Goal: Transaction & Acquisition: Book appointment/travel/reservation

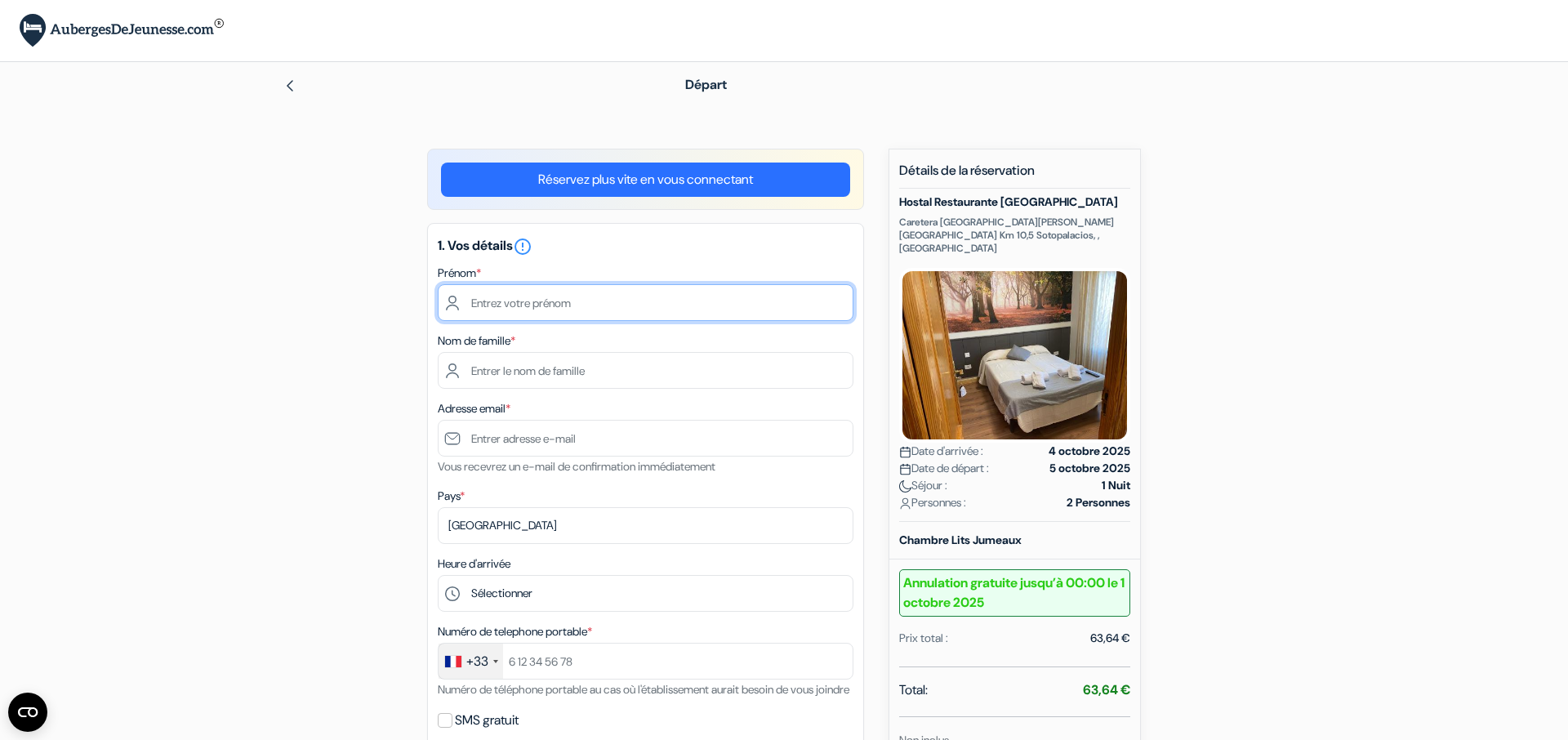
click at [556, 301] on input "text" at bounding box center [645, 302] width 416 height 37
type input "[PERSON_NAME]"
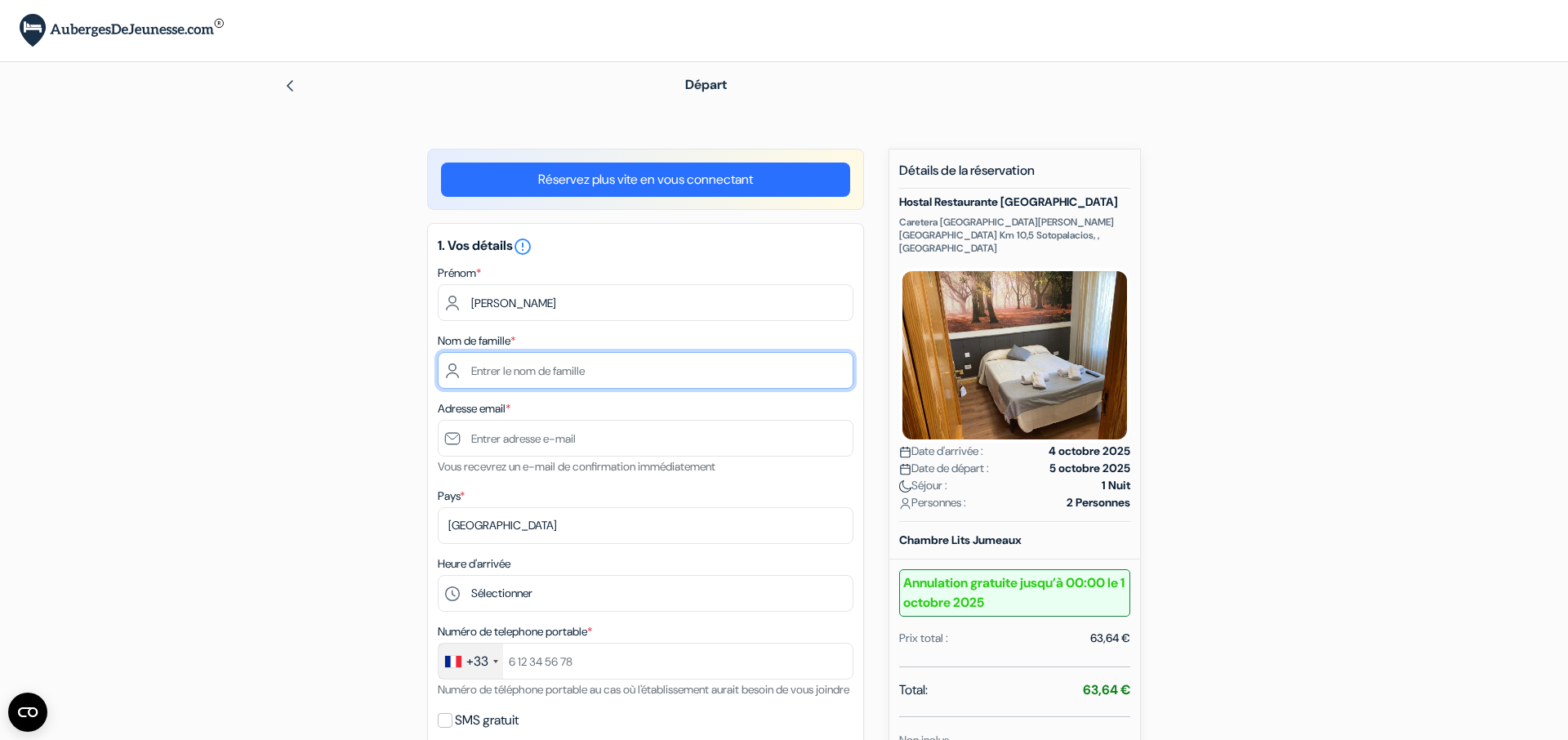
click at [546, 374] on input "text" at bounding box center [645, 370] width 416 height 37
type input "Louvel"
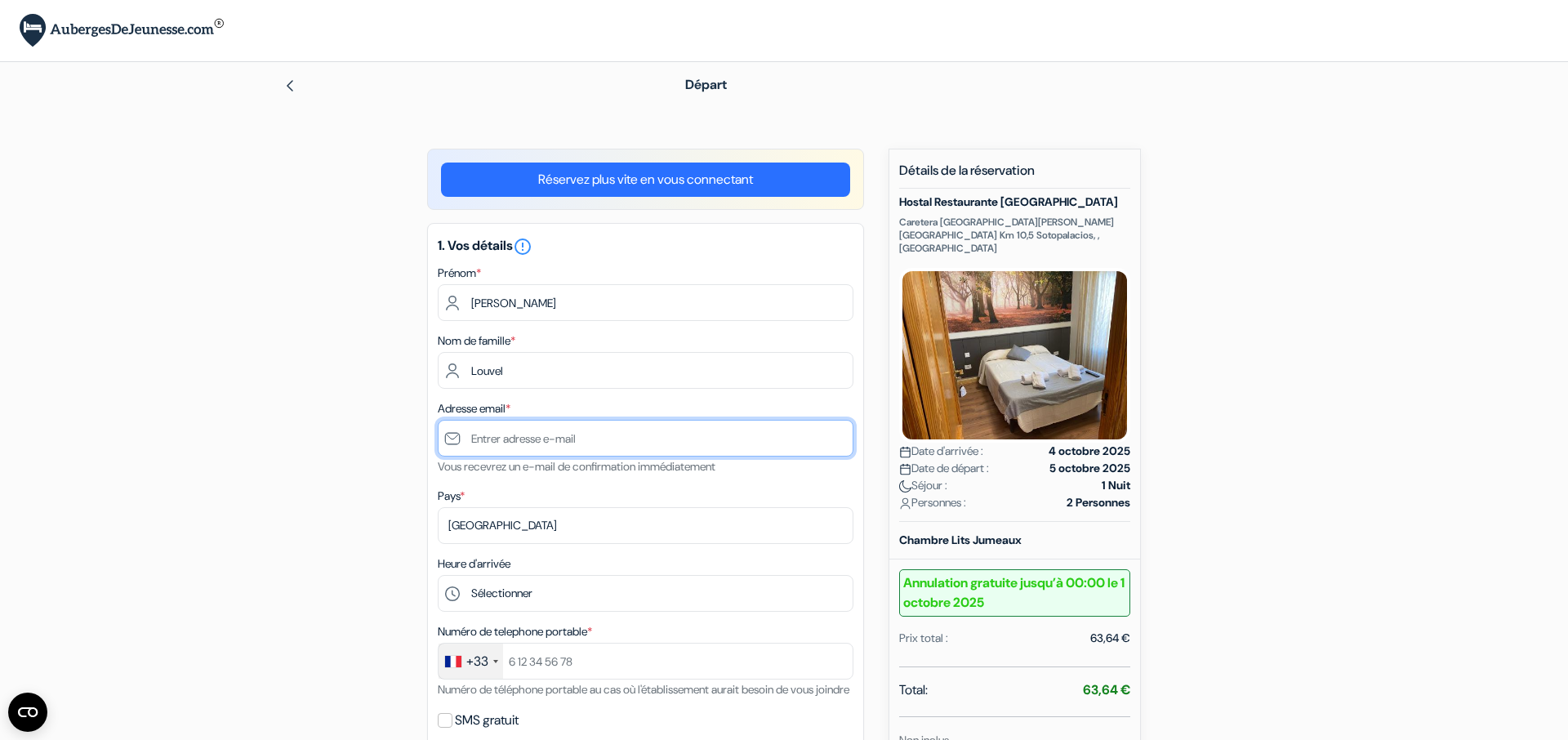
click at [579, 449] on input "text" at bounding box center [645, 438] width 416 height 37
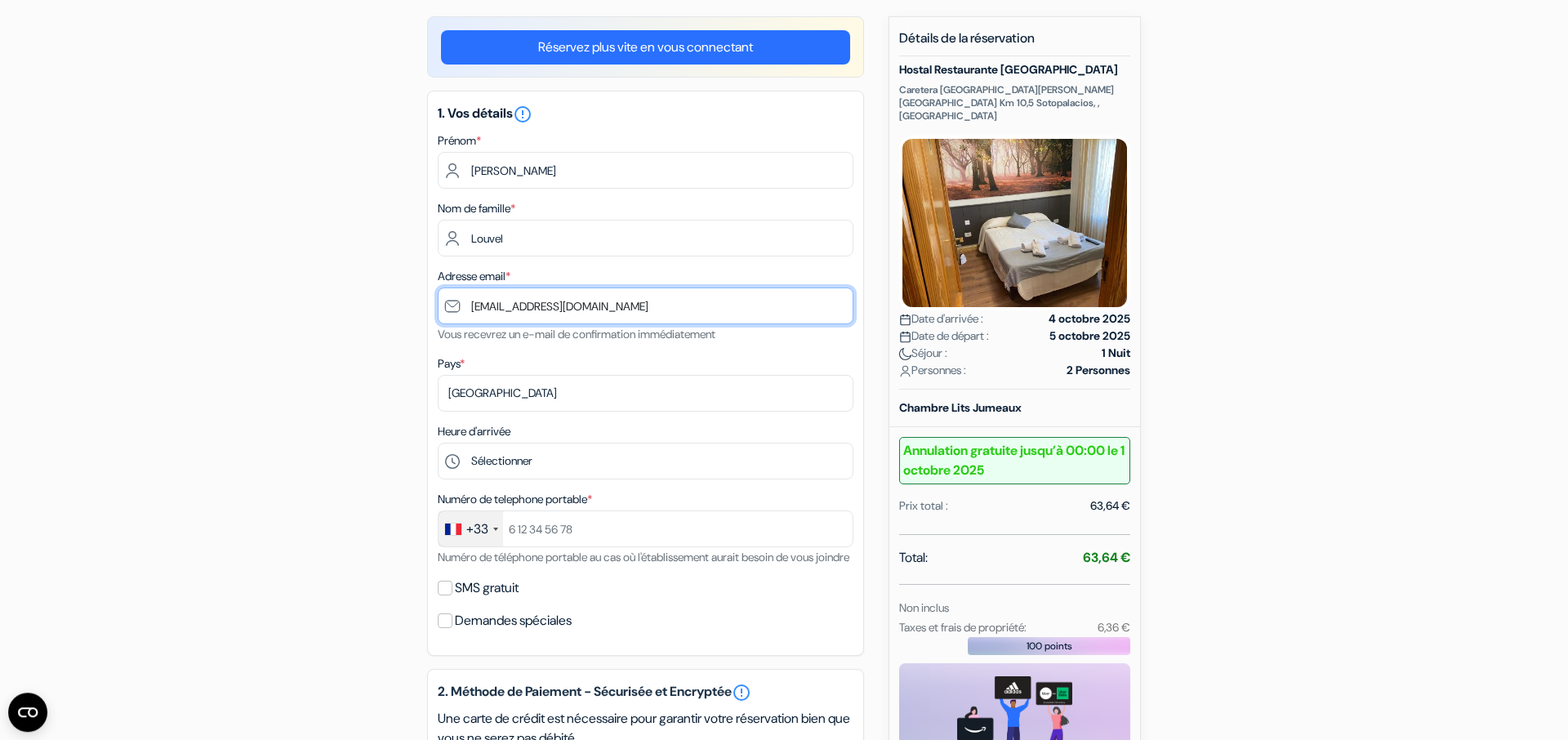
scroll to position [225, 0]
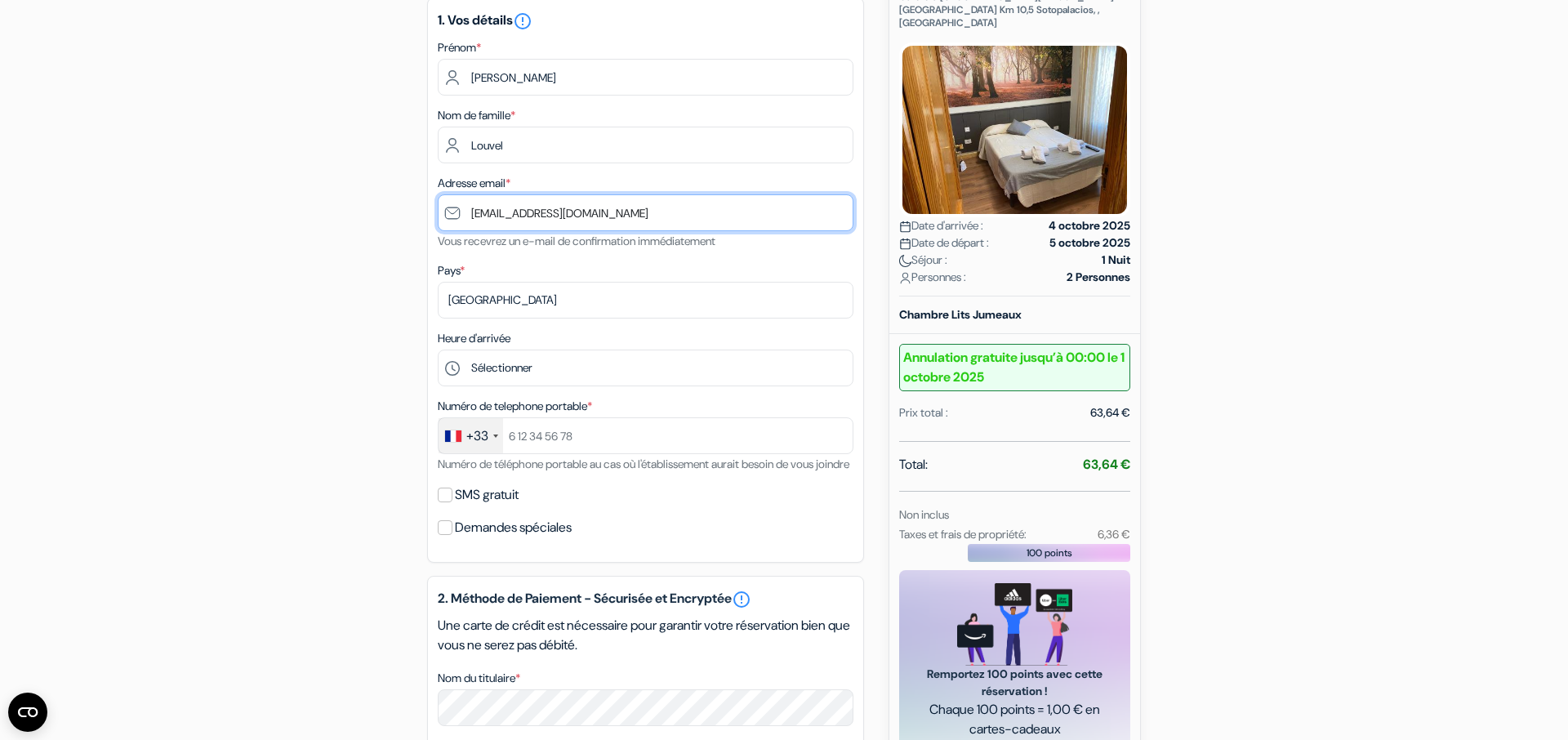
type input "[EMAIL_ADDRESS][DOMAIN_NAME]"
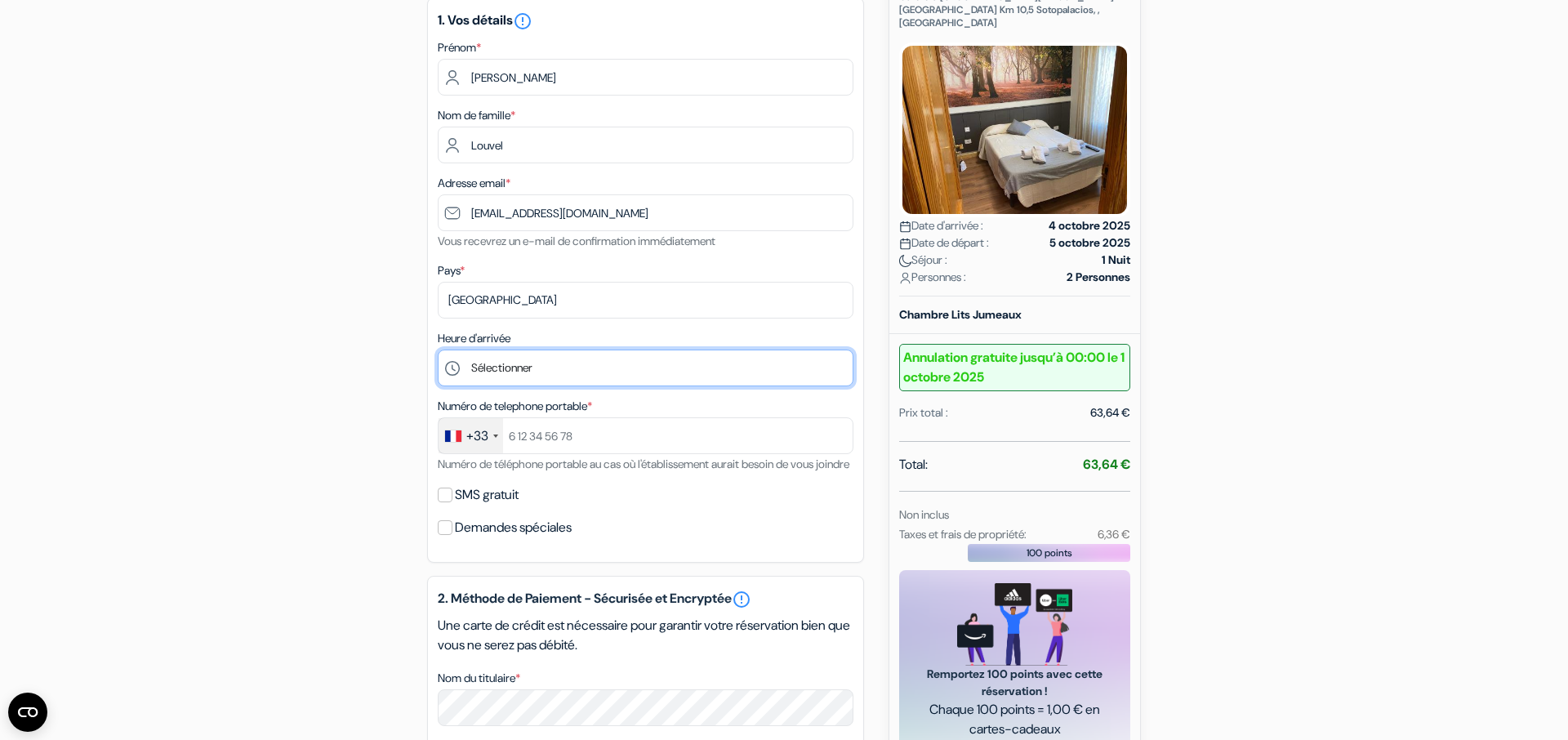
click at [437, 350] on select "Sélectionner 12:00 13:00 14:00 15:00 16:00 17:00 18:00 19:00 20:00 21:00 22:00 …" at bounding box center [645, 368] width 416 height 37
select select "18"
click option "18:00" at bounding box center [0, 0] width 0 height 0
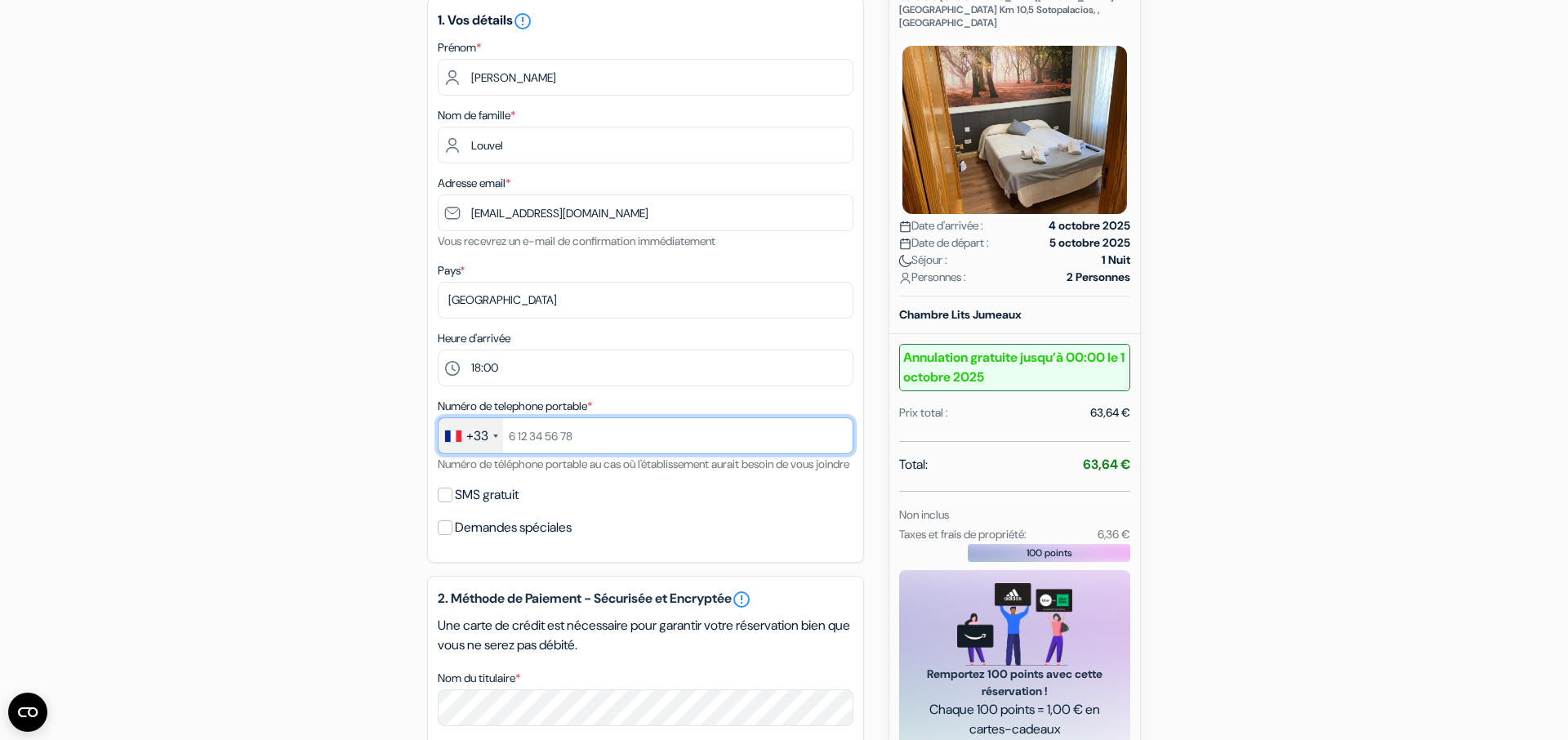
click at [564, 443] on input "text" at bounding box center [645, 435] width 416 height 37
type input "616220429"
click at [452, 502] on input "SMS gratuit" at bounding box center [445, 495] width 14 height 14
checkbox input "true"
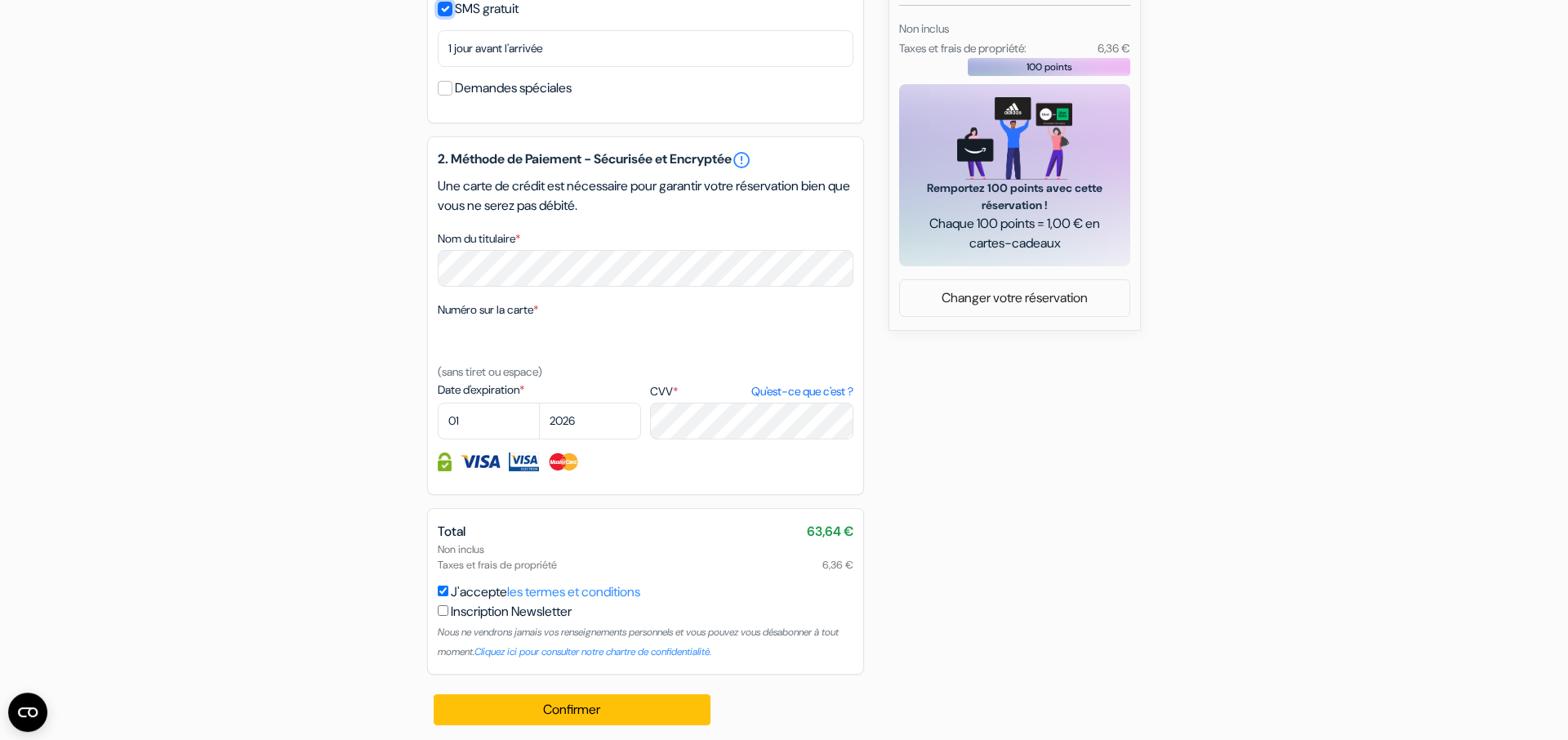
scroll to position [735, 0]
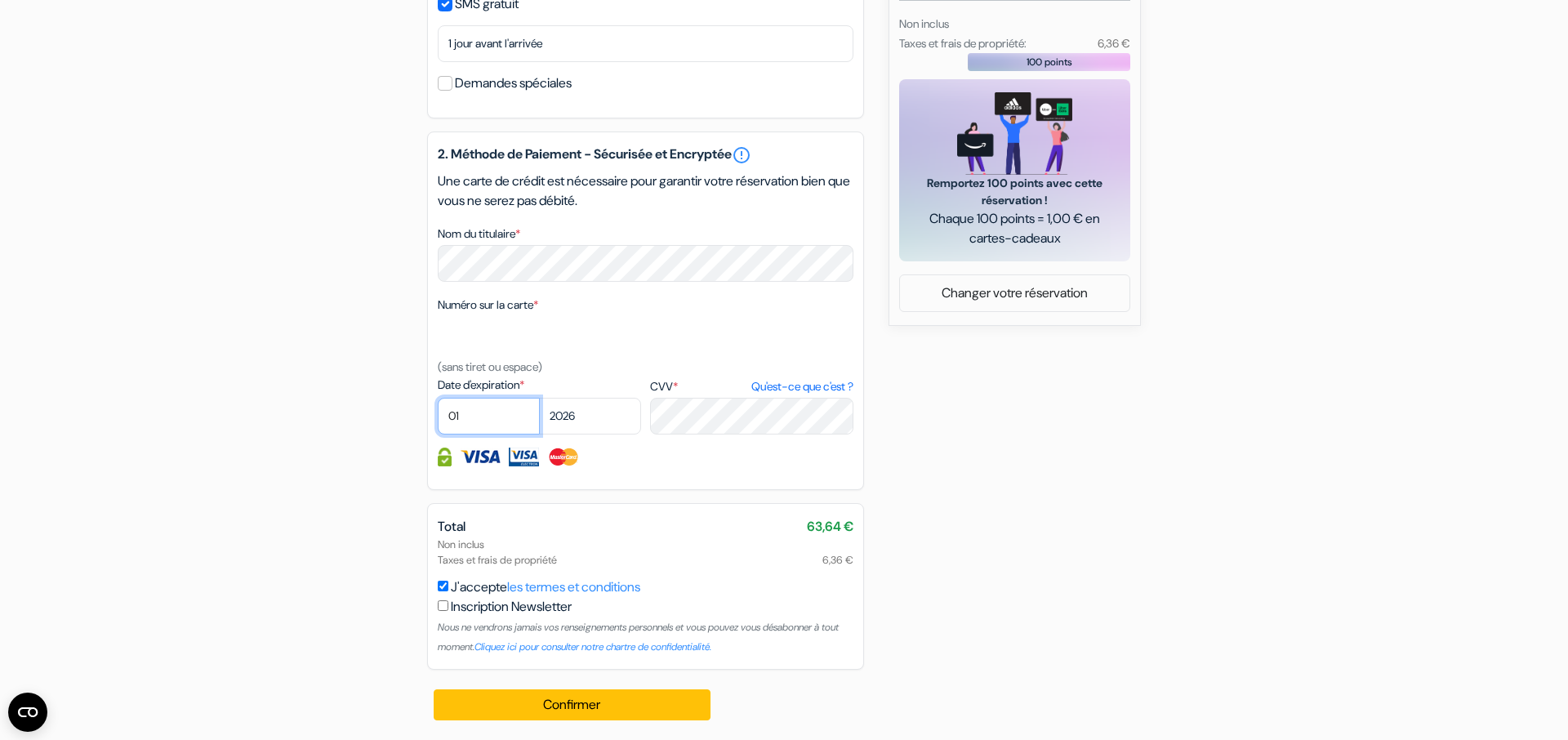
click at [437, 397] on select "01 02 03 04 05 06 07 08 09 10 11 12" at bounding box center [488, 416] width 102 height 37
select select "11"
click option "11" at bounding box center [0, 0] width 0 height 0
click at [539, 397] on select "2025 2026 2027 2028 2029 2030 2031 2032 2033 2034 2035 2036 2037 2038 2039 2040…" at bounding box center [590, 416] width 102 height 37
select select "2025"
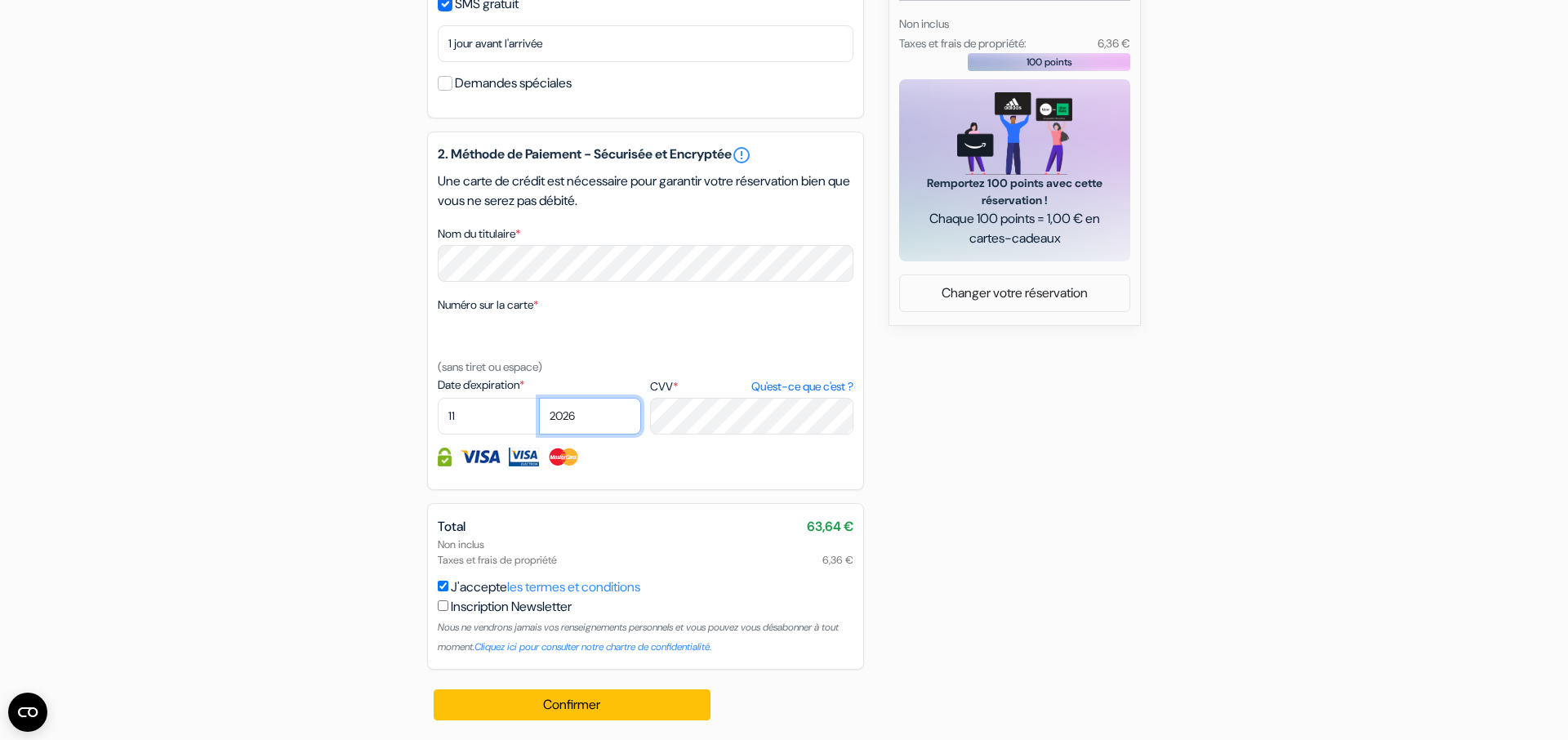
click option "2025" at bounding box center [0, 0] width 0 height 0
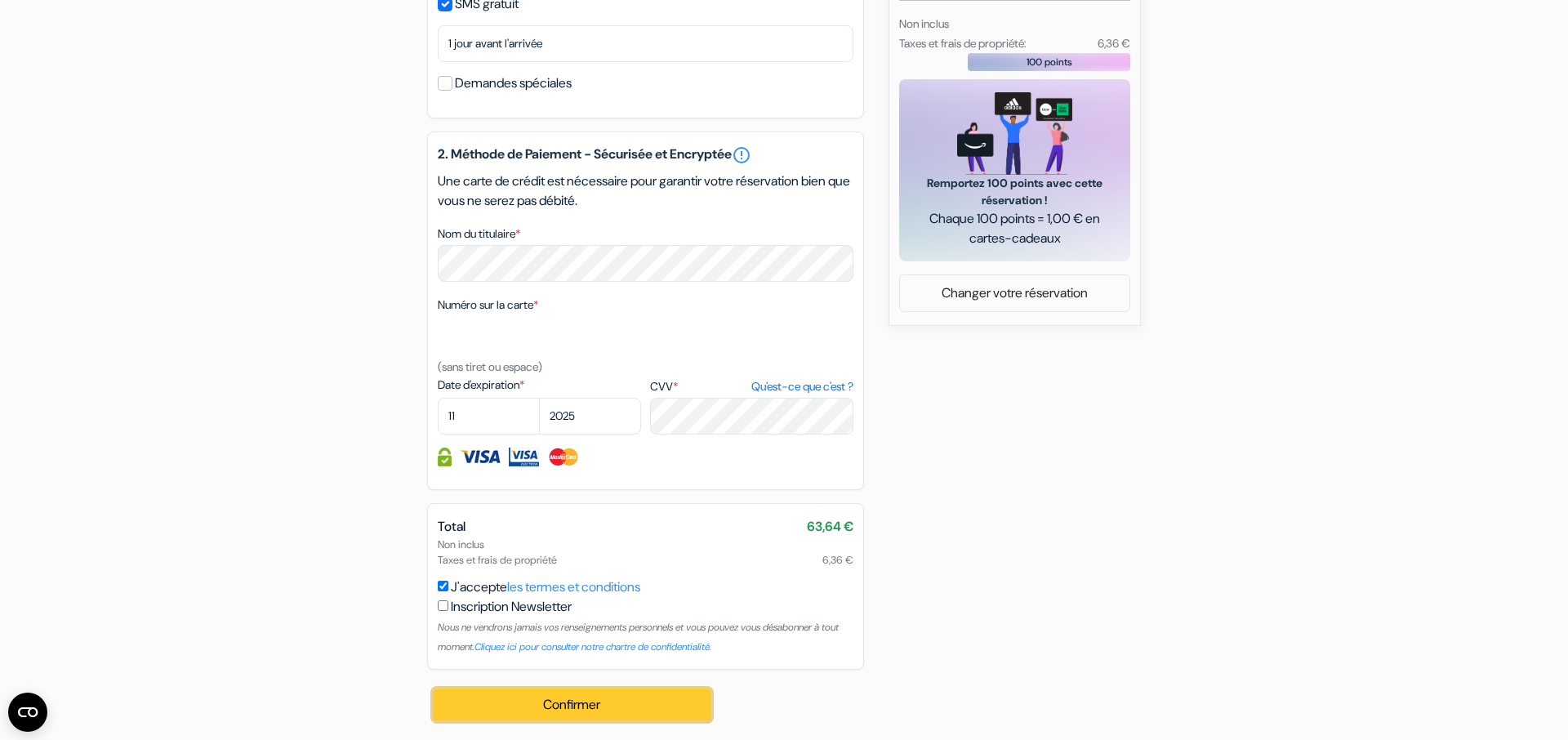
drag, startPoint x: 592, startPoint y: 711, endPoint x: 974, endPoint y: 671, distance: 384.1
click at [926, 681] on div "add_box Hostal Restaurante [GEOGRAPHIC_DATA] Caretera [GEOGRAPHIC_DATA][PERSON_…" at bounding box center [784, 87] width 1077 height 1307
click at [641, 699] on button "Confirmer Loading..." at bounding box center [572, 704] width 277 height 31
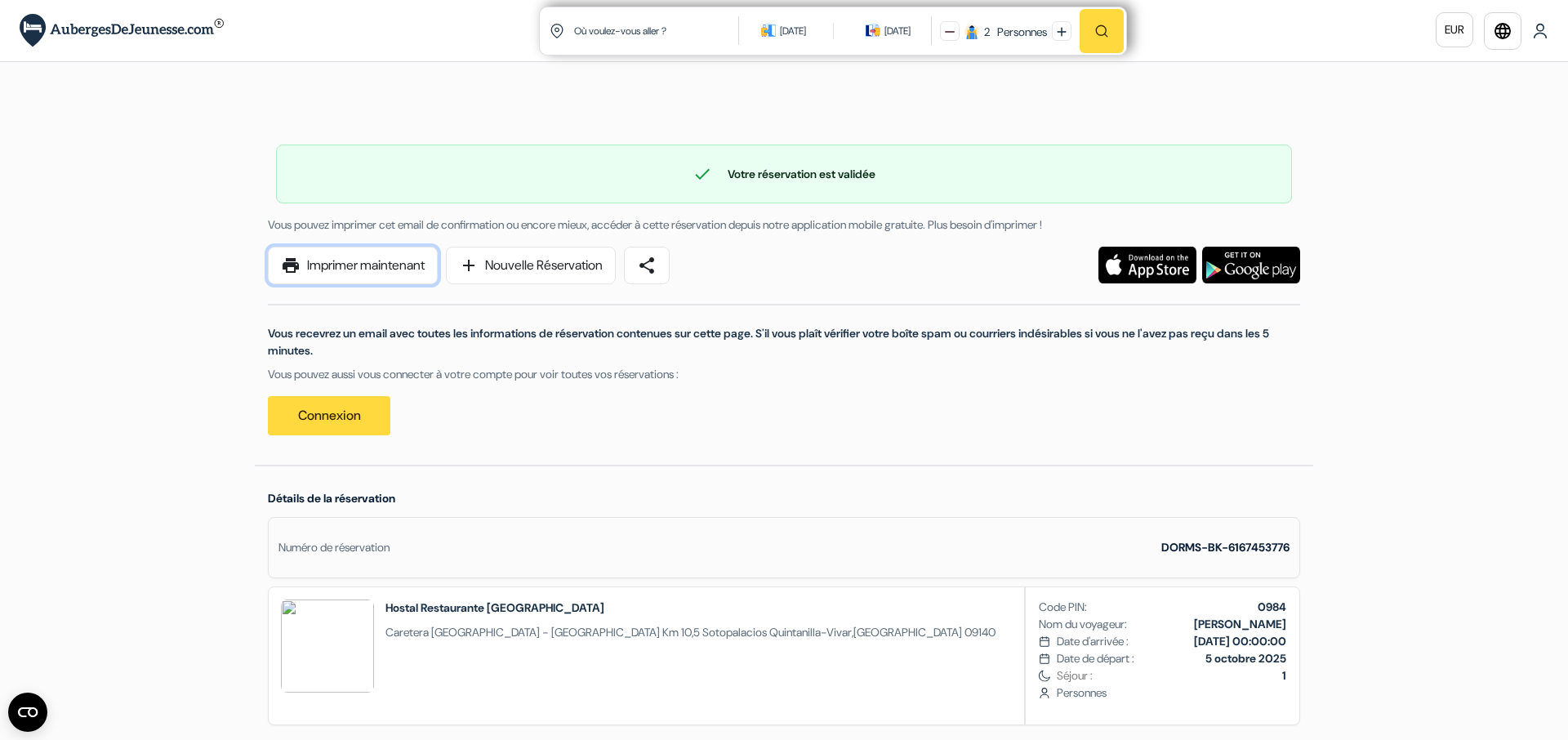
click at [397, 263] on link "print Imprimer maintenant" at bounding box center [353, 266] width 170 height 38
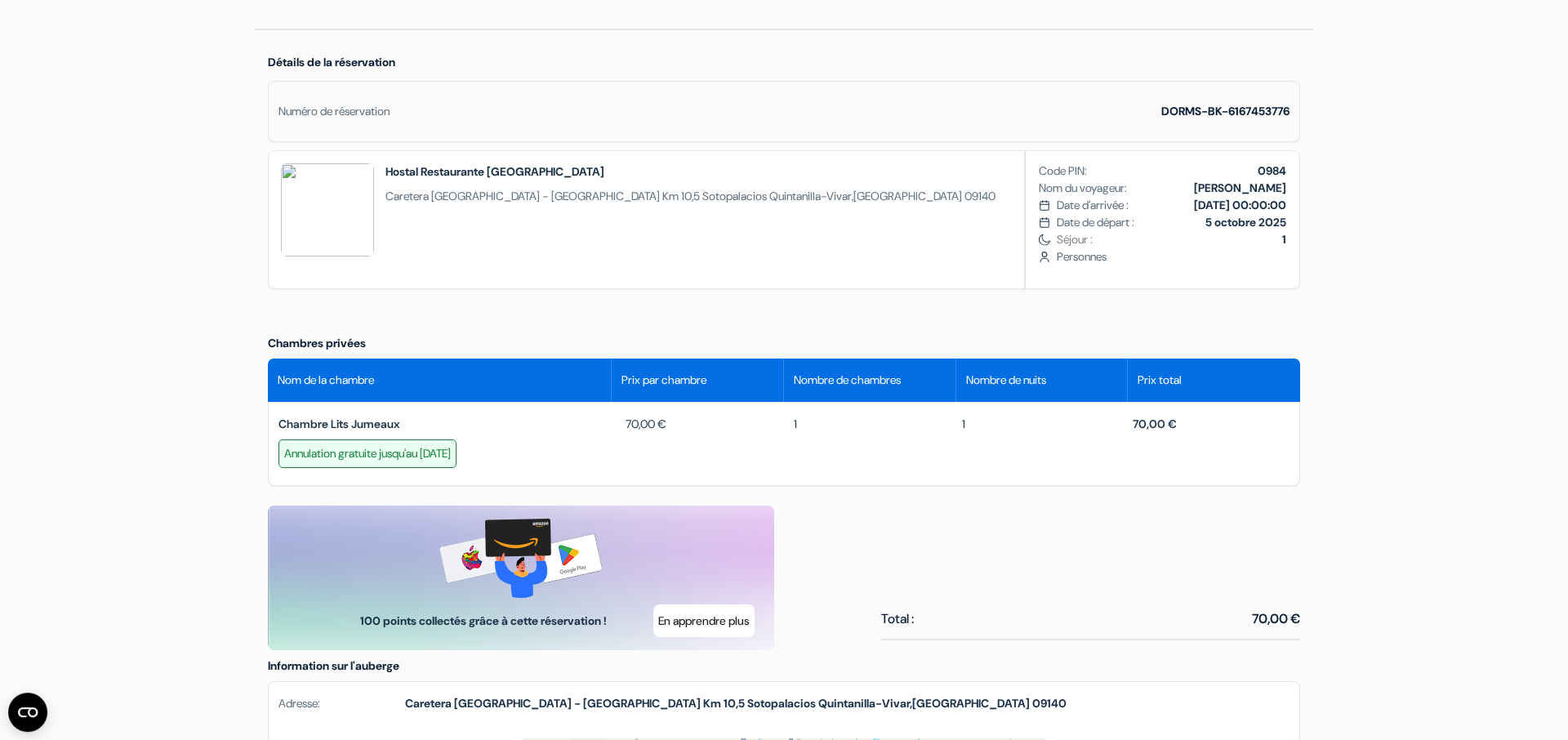
scroll to position [451, 0]
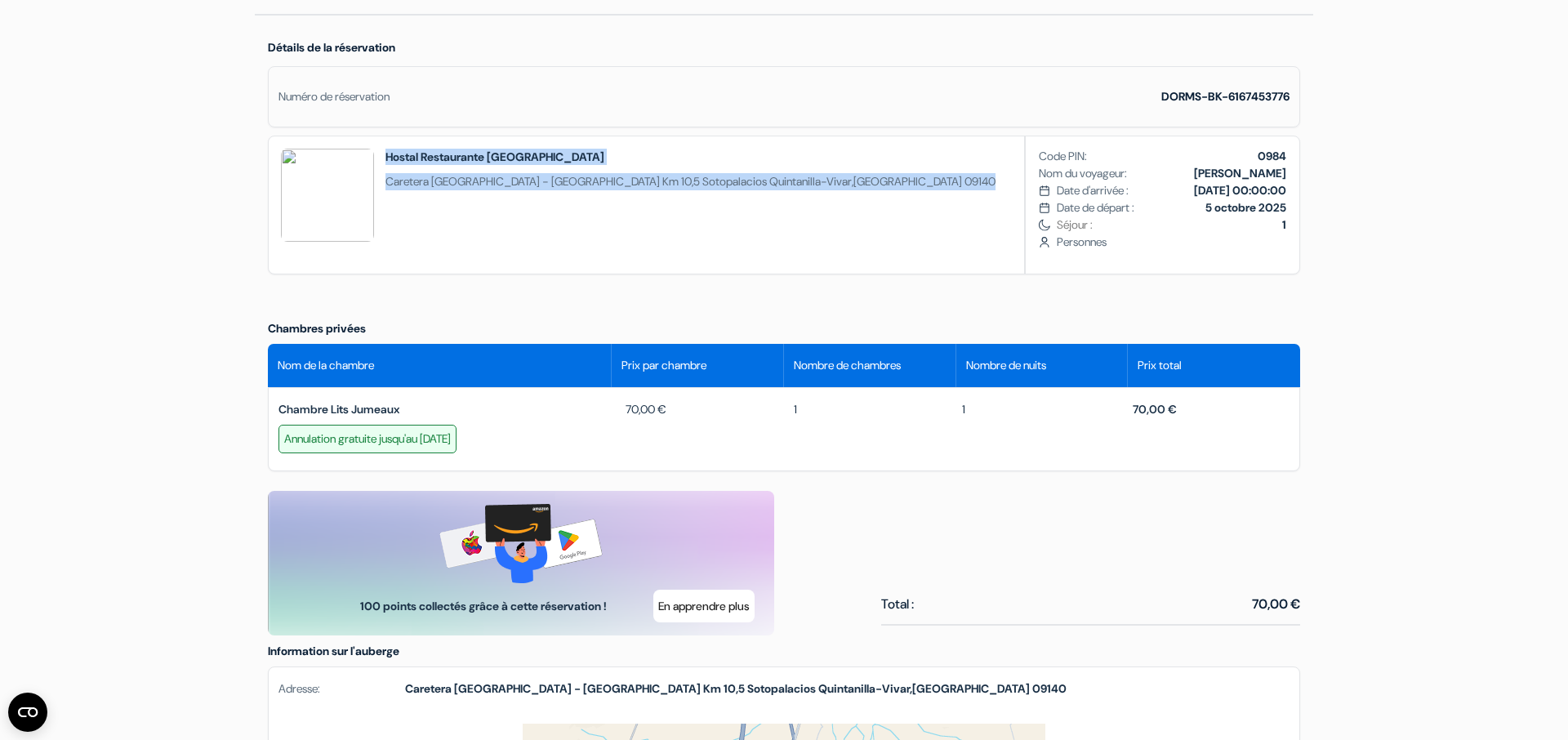
drag, startPoint x: 385, startPoint y: 156, endPoint x: 818, endPoint y: 186, distance: 434.0
click at [818, 186] on div "Hostal Restaurante Río Ubierna Caretera Burgos - Santander Km 10,5 Sotopalacios…" at bounding box center [638, 205] width 739 height 137
copy div "Hostal Restaurante Río Ubierna Caretera Burgos - Santander Km 10,5 Sotopalacios…"
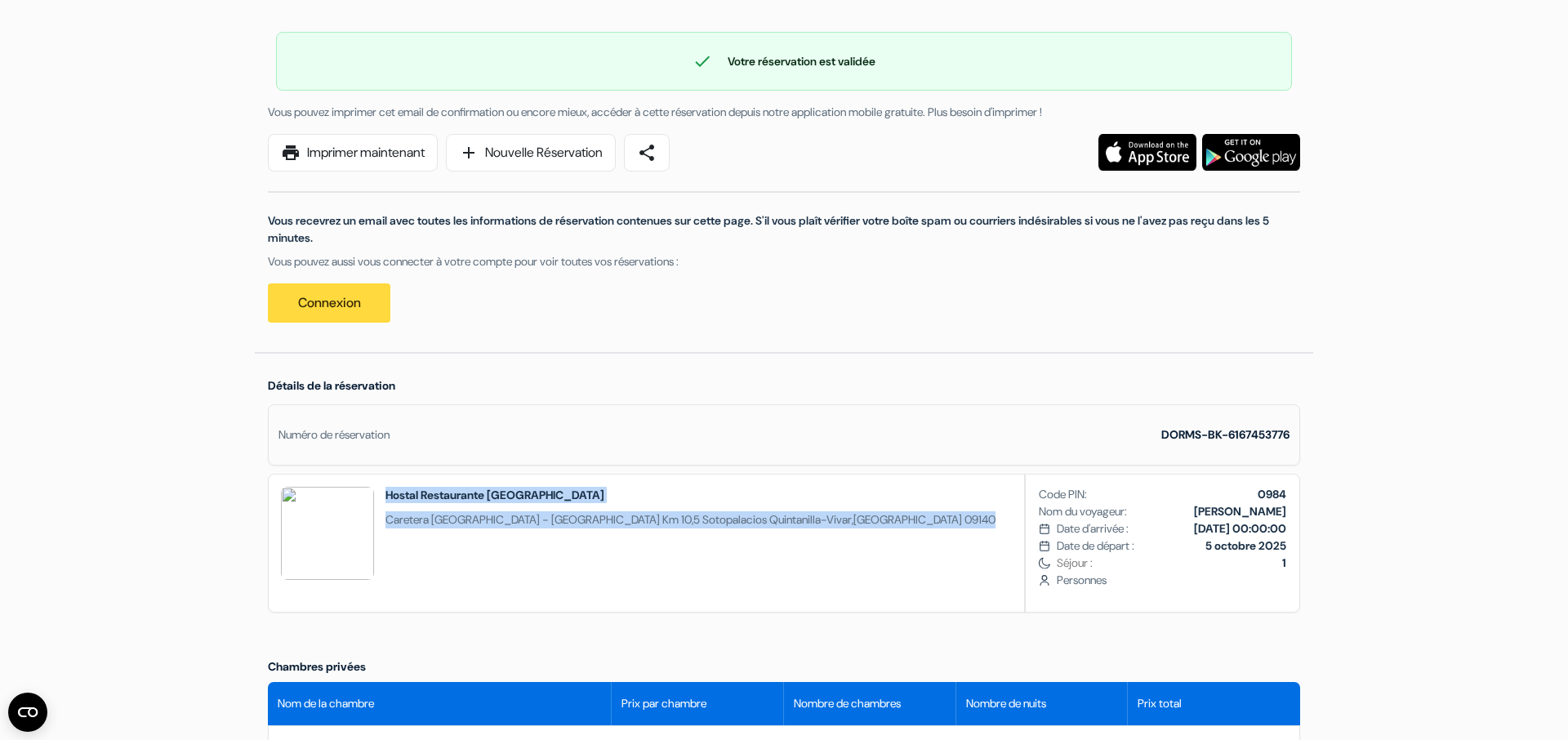
scroll to position [0, 0]
